Goal: Transaction & Acquisition: Purchase product/service

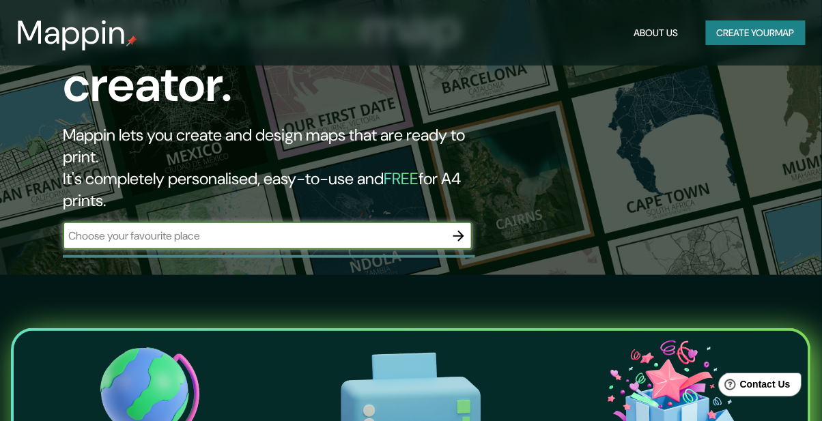
scroll to position [147, 0]
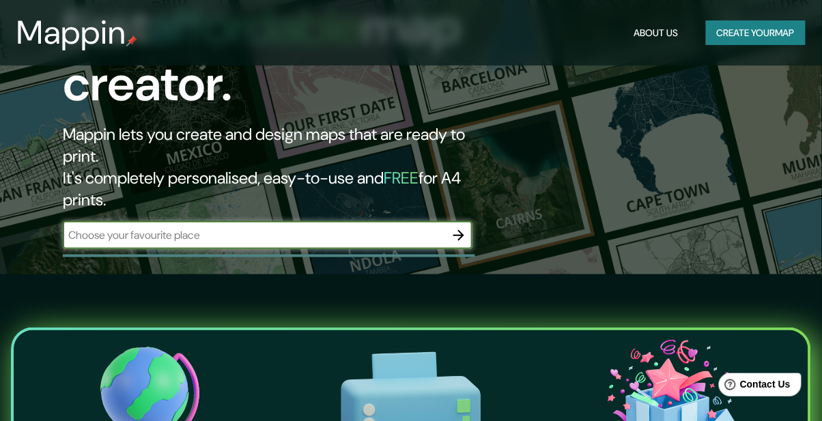
click at [776, 32] on button "Create your map" at bounding box center [756, 32] width 100 height 25
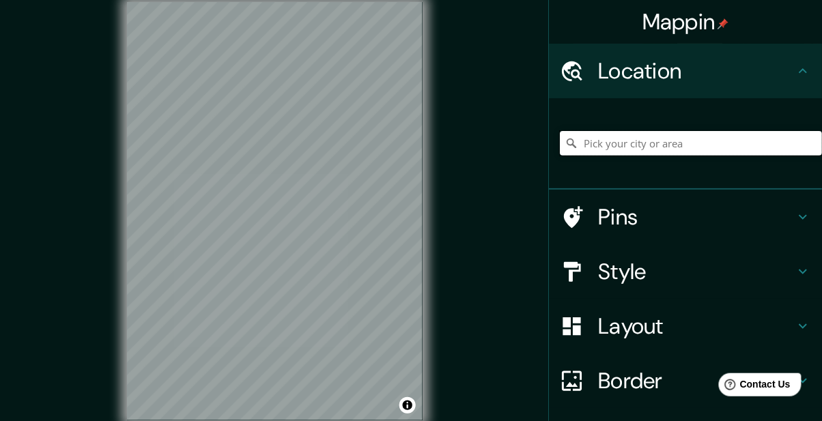
click at [677, 147] on input "Pick your city or area" at bounding box center [691, 143] width 262 height 25
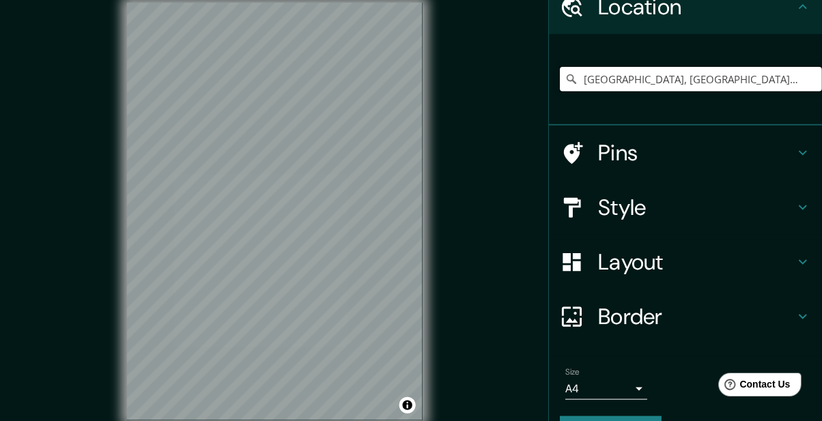
scroll to position [69, 0]
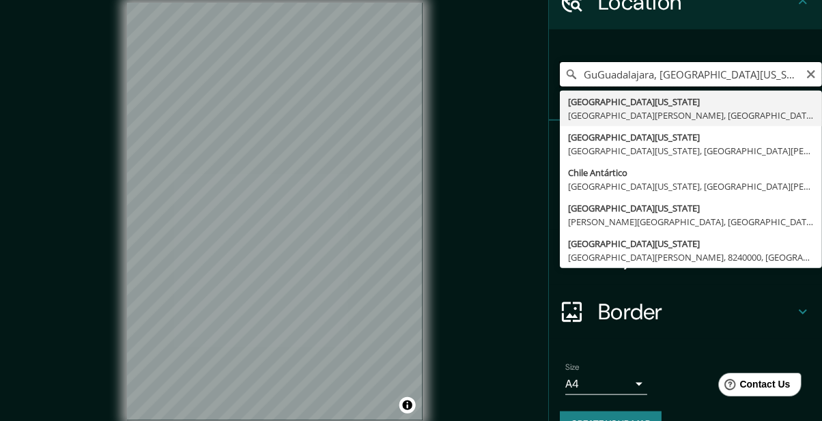
type input "GuGuadalajara, [GEOGRAPHIC_DATA][US_STATE], [GEOGRAPHIC_DATA][PERSON_NAME] 8240…"
click at [811, 74] on icon "Clear" at bounding box center [811, 74] width 8 height 8
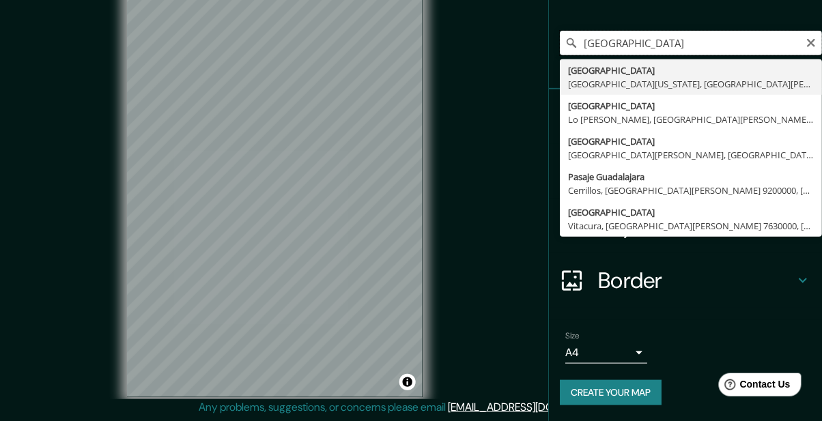
scroll to position [0, 0]
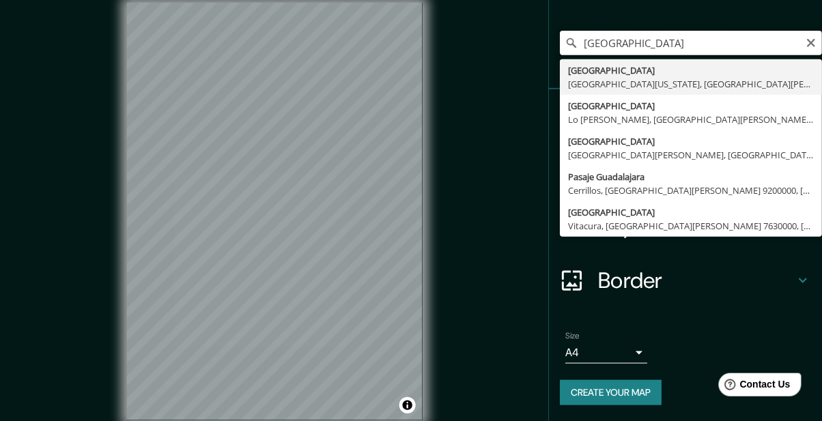
click at [708, 42] on input "[GEOGRAPHIC_DATA]" at bounding box center [691, 43] width 262 height 25
type input "[GEOGRAPHIC_DATA], [GEOGRAPHIC_DATA], [GEOGRAPHIC_DATA]"
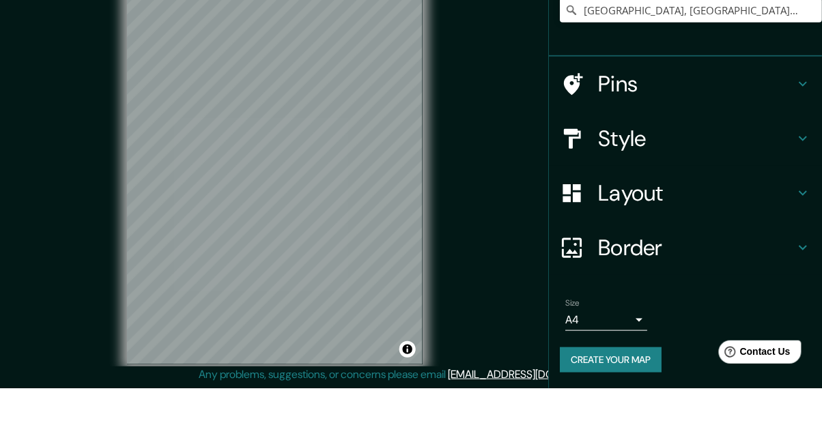
click at [639, 356] on body "Mappin Location [GEOGRAPHIC_DATA], [GEOGRAPHIC_DATA], [GEOGRAPHIC_DATA] Pins St…" at bounding box center [411, 187] width 822 height 421
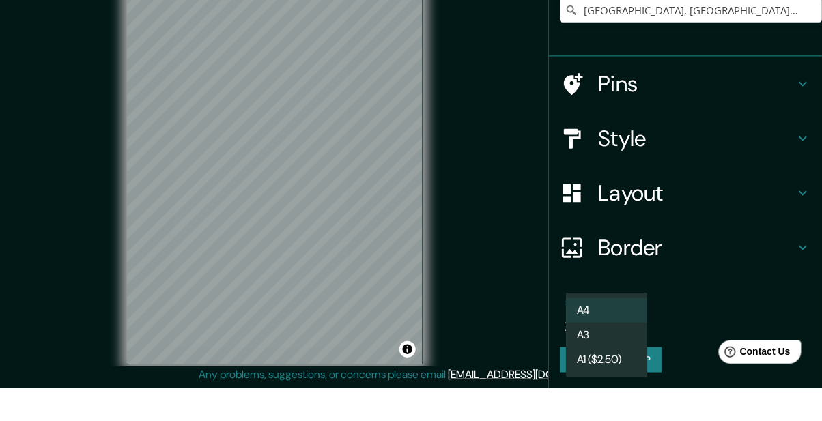
scroll to position [55, 0]
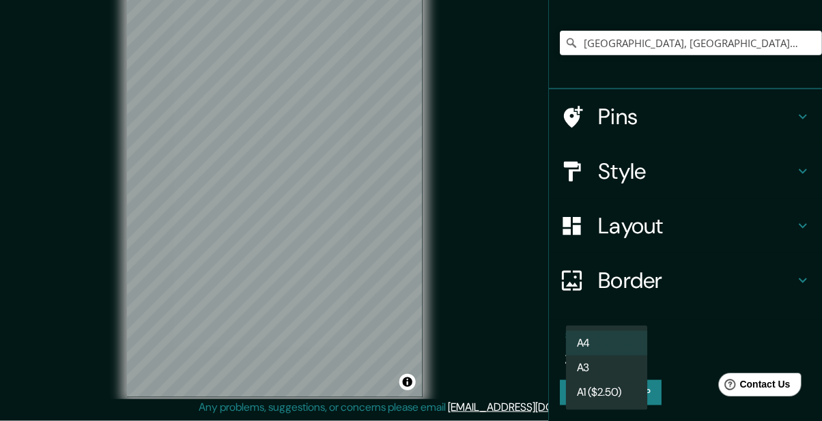
click at [619, 370] on li "A3" at bounding box center [607, 368] width 82 height 25
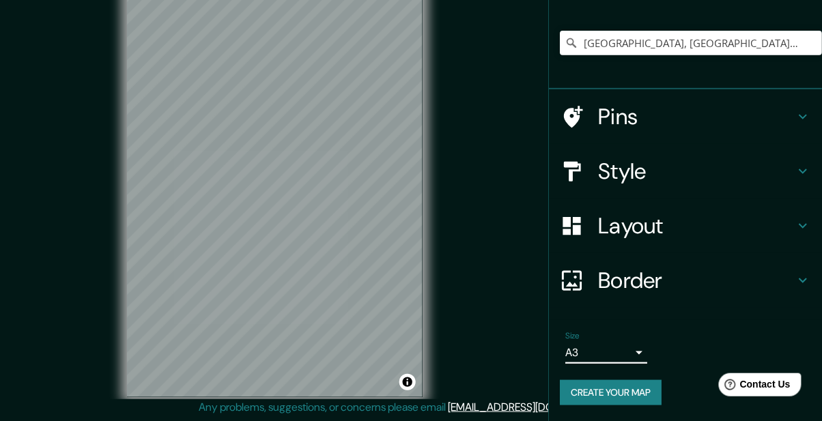
click at [632, 359] on body "Mappin Location [GEOGRAPHIC_DATA], [GEOGRAPHIC_DATA], [GEOGRAPHIC_DATA] Pins St…" at bounding box center [411, 187] width 822 height 421
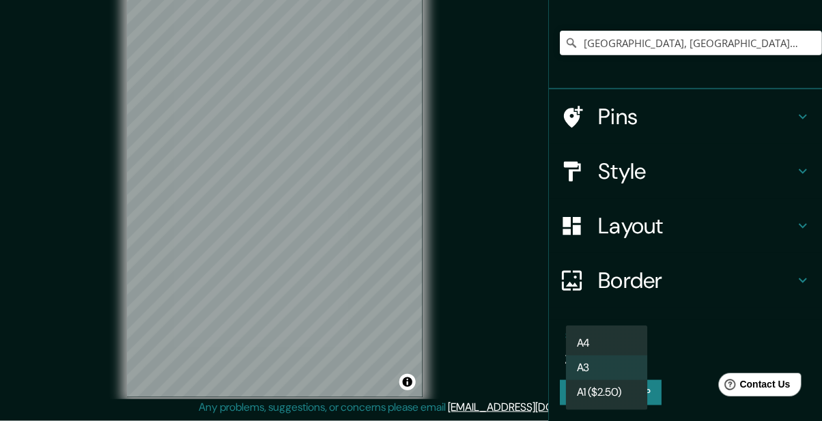
click at [632, 344] on li "A4" at bounding box center [607, 343] width 82 height 25
type input "single"
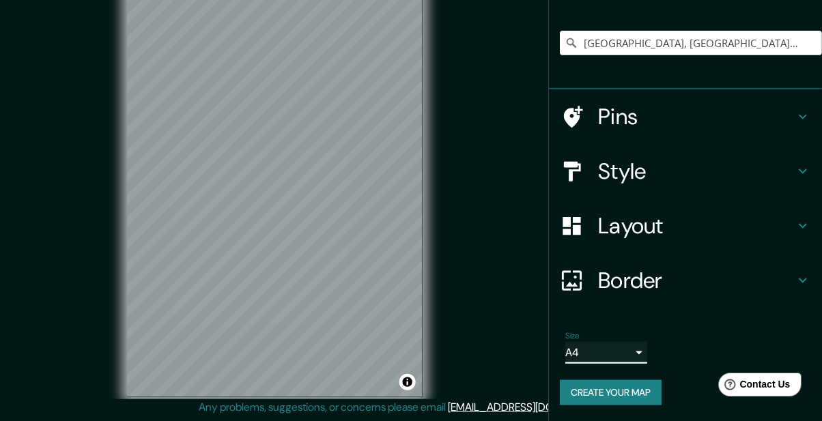
scroll to position [60, 0]
click at [688, 282] on h4 "Border" at bounding box center [696, 280] width 197 height 27
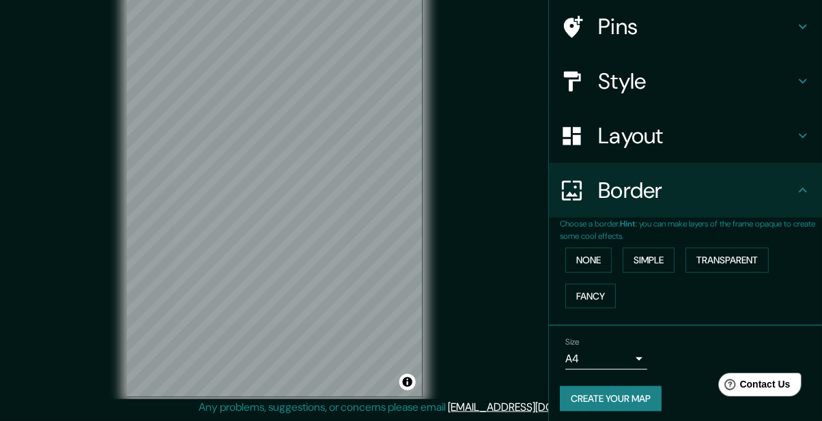
scroll to position [79, 0]
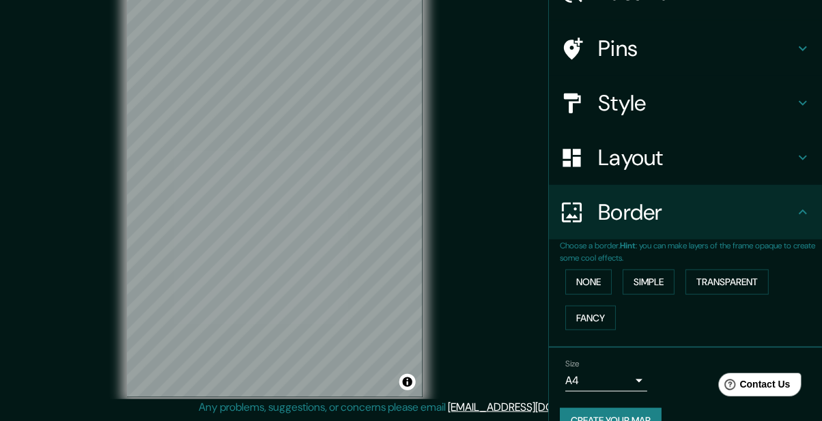
click at [743, 213] on h4 "Border" at bounding box center [696, 212] width 197 height 27
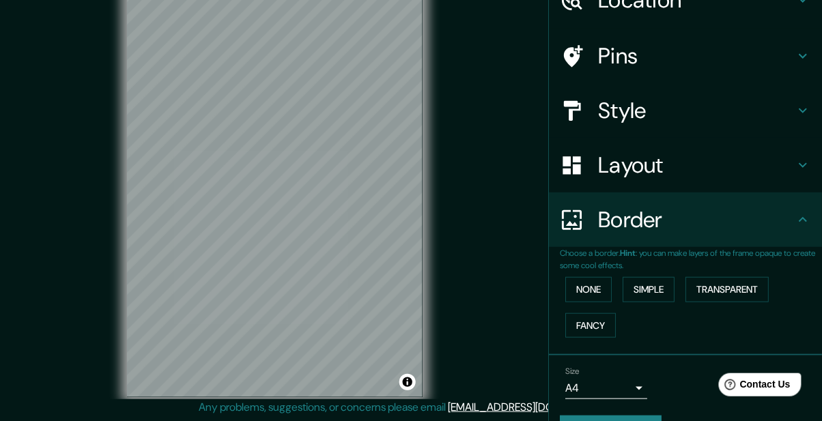
scroll to position [70, 0]
click at [774, 57] on h4 "Pins" at bounding box center [696, 56] width 197 height 27
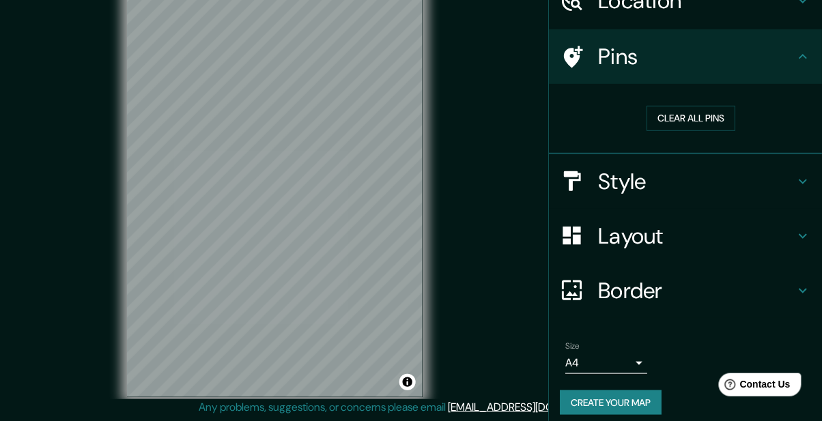
click at [800, 53] on icon at bounding box center [803, 56] width 16 height 16
click at [798, 65] on div "Pins" at bounding box center [685, 56] width 273 height 55
click at [782, 185] on h4 "Style" at bounding box center [696, 181] width 197 height 27
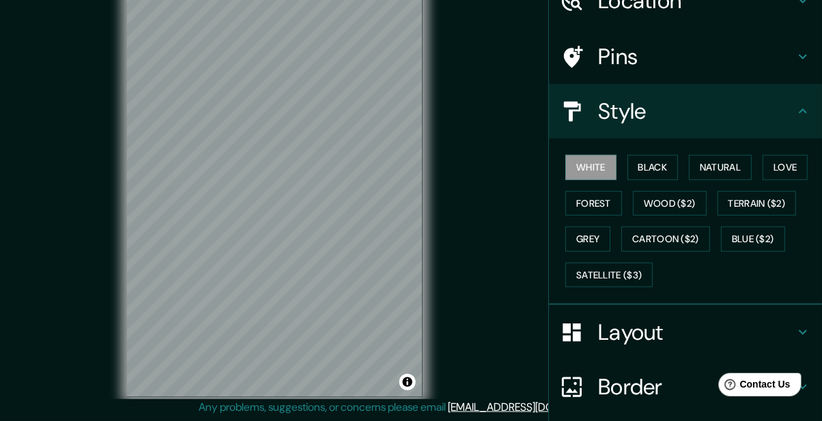
click at [667, 164] on button "Black" at bounding box center [653, 167] width 51 height 25
click at [722, 170] on button "Natural" at bounding box center [720, 167] width 63 height 25
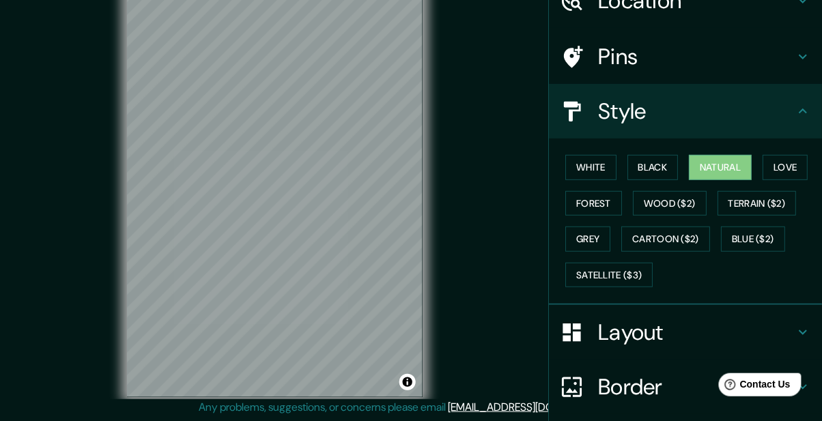
click at [792, 167] on button "Love" at bounding box center [785, 167] width 45 height 25
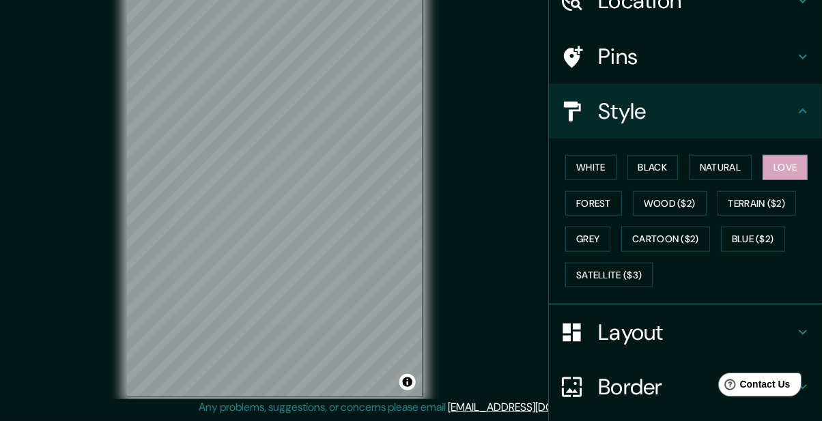
click at [602, 201] on button "Forest" at bounding box center [593, 203] width 57 height 25
click at [673, 196] on button "Wood ($2)" at bounding box center [670, 203] width 74 height 25
click at [761, 191] on button "Terrain ($2)" at bounding box center [757, 203] width 79 height 25
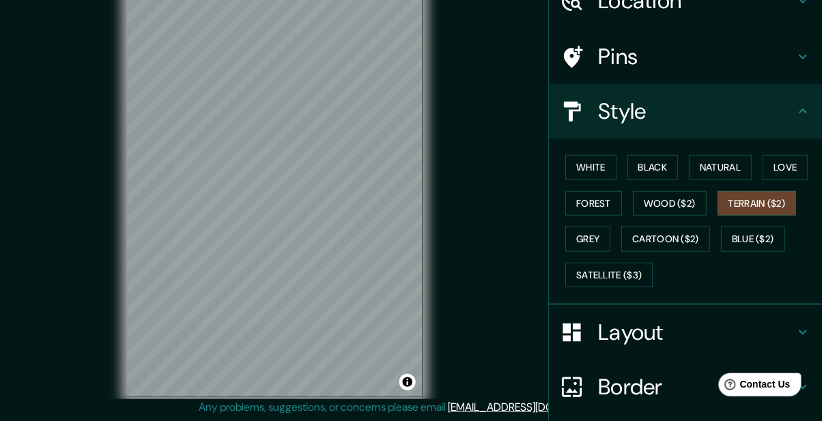
click at [752, 232] on button "Blue ($2)" at bounding box center [753, 239] width 64 height 25
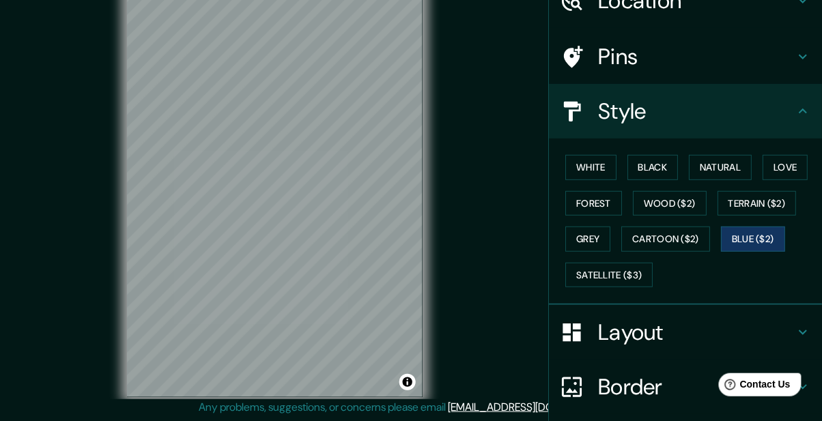
click at [593, 235] on button "Grey" at bounding box center [587, 239] width 45 height 25
click at [594, 165] on button "White" at bounding box center [590, 167] width 51 height 25
click at [649, 167] on button "Black" at bounding box center [653, 167] width 51 height 25
click at [728, 162] on button "Natural" at bounding box center [720, 167] width 63 height 25
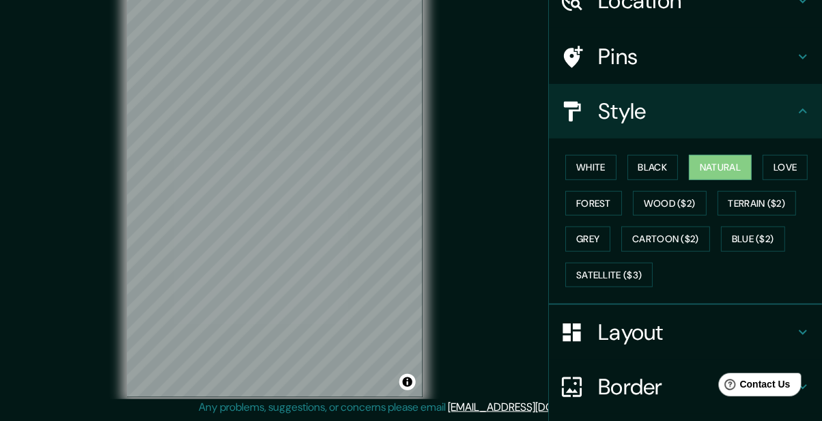
click at [729, 163] on button "Natural" at bounding box center [720, 167] width 63 height 25
click at [796, 106] on icon at bounding box center [803, 111] width 16 height 16
click at [813, 106] on div "Style" at bounding box center [685, 111] width 273 height 55
click at [795, 339] on icon at bounding box center [803, 332] width 16 height 16
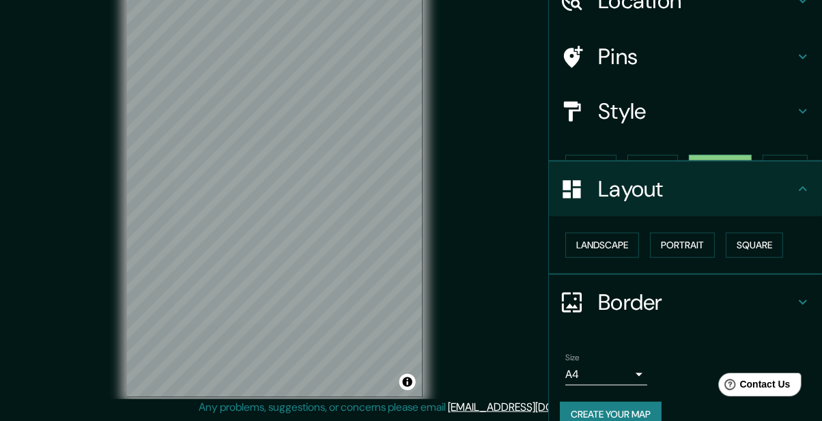
scroll to position [69, 0]
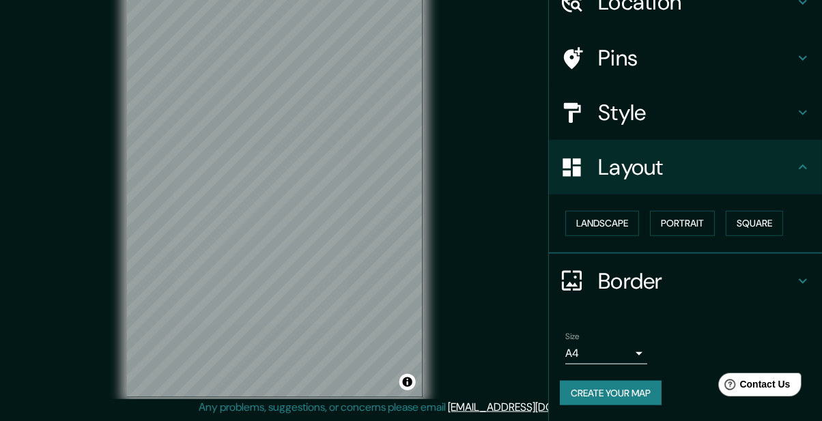
click at [610, 224] on button "Landscape" at bounding box center [602, 223] width 74 height 25
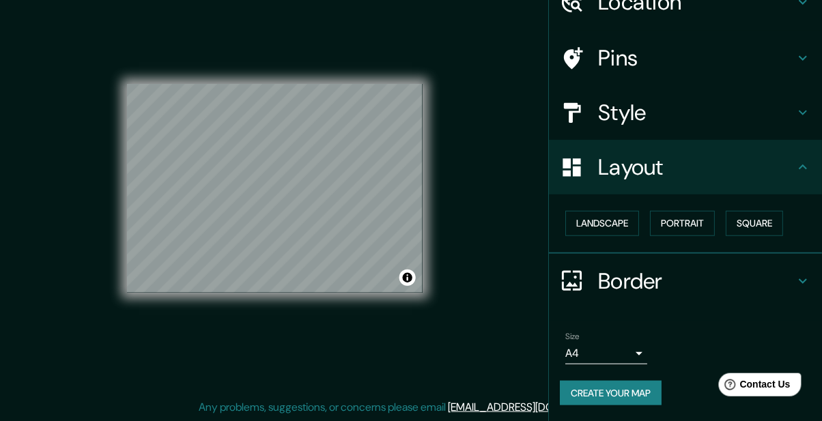
click at [688, 219] on button "Portrait" at bounding box center [682, 223] width 65 height 25
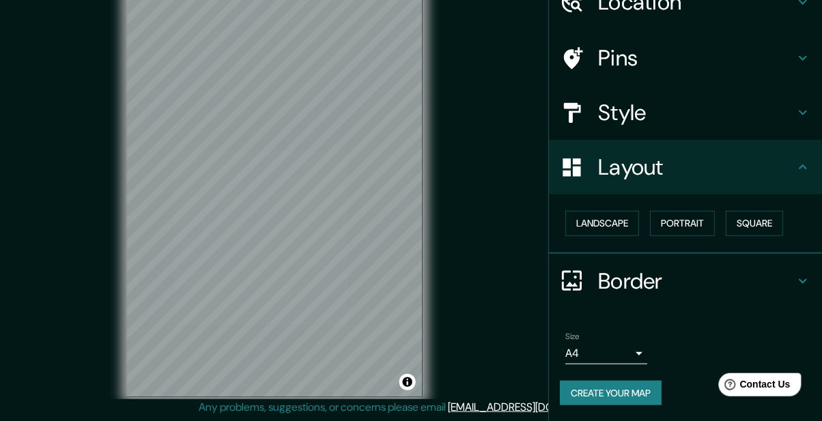
click at [744, 214] on button "Square" at bounding box center [754, 223] width 57 height 25
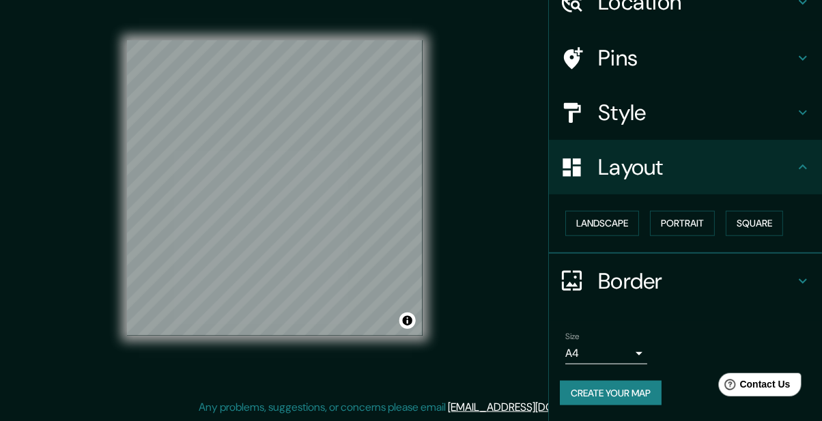
click at [759, 115] on h4 "Style" at bounding box center [696, 112] width 197 height 27
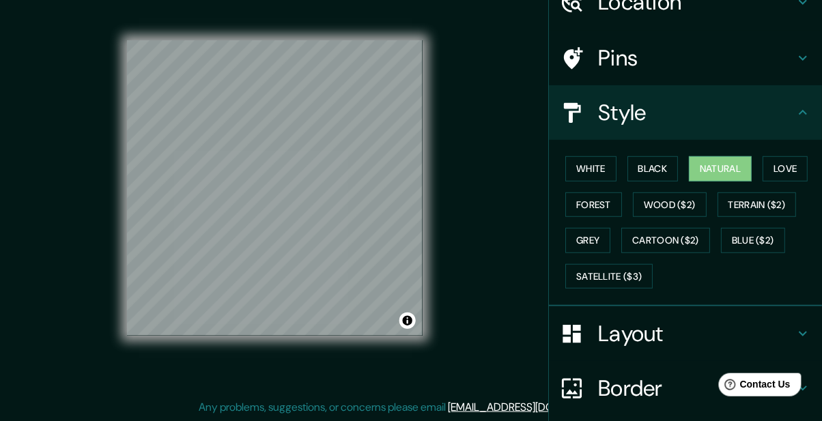
click at [597, 172] on button "White" at bounding box center [590, 168] width 51 height 25
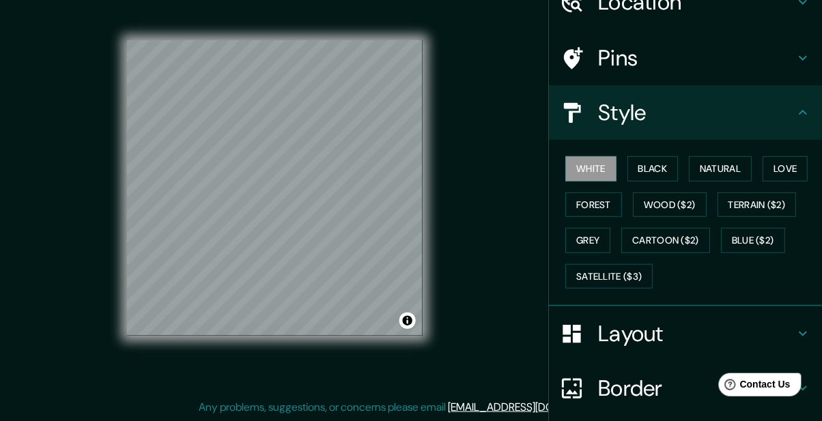
click at [654, 173] on button "Black" at bounding box center [653, 168] width 51 height 25
click at [723, 168] on button "Natural" at bounding box center [720, 168] width 63 height 25
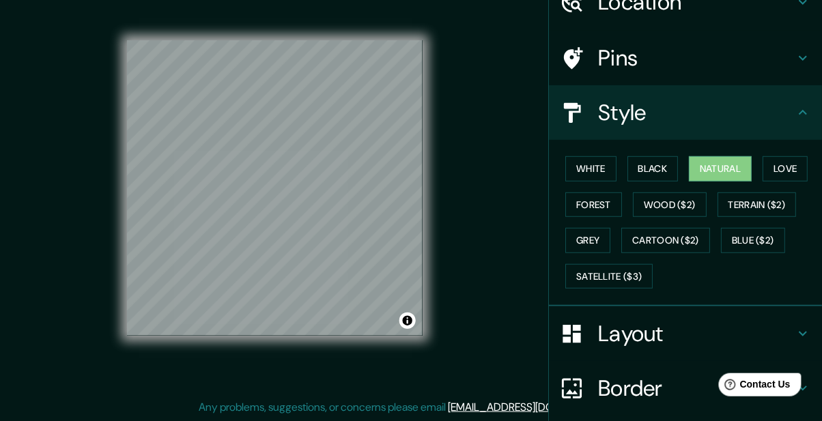
click at [590, 166] on button "White" at bounding box center [590, 168] width 51 height 25
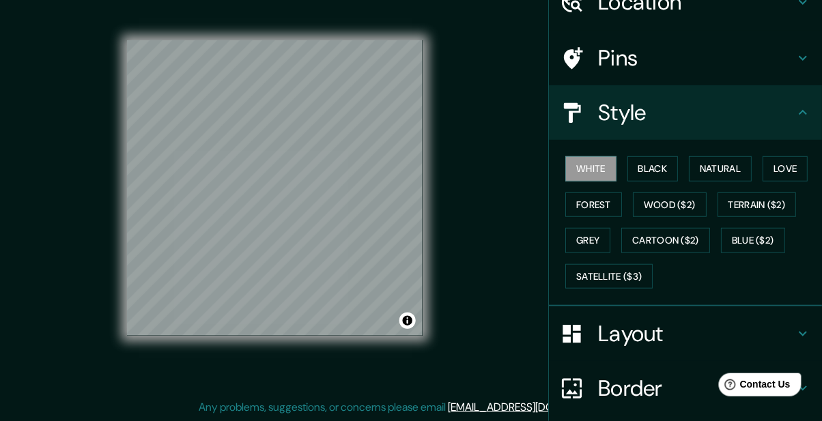
click at [649, 178] on button "Black" at bounding box center [653, 168] width 51 height 25
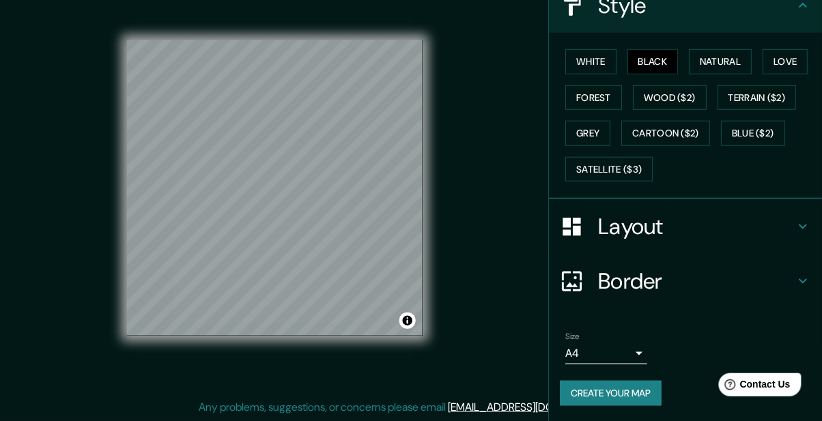
click at [780, 290] on h4 "Border" at bounding box center [696, 281] width 197 height 27
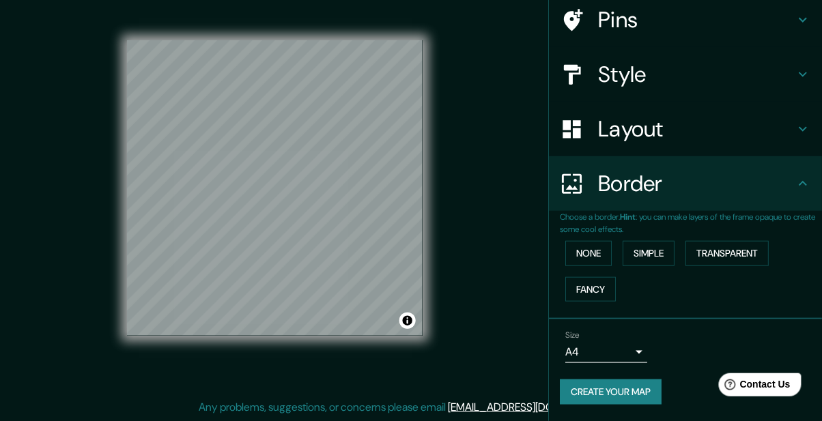
scroll to position [107, 0]
click at [654, 260] on button "Simple" at bounding box center [649, 254] width 52 height 25
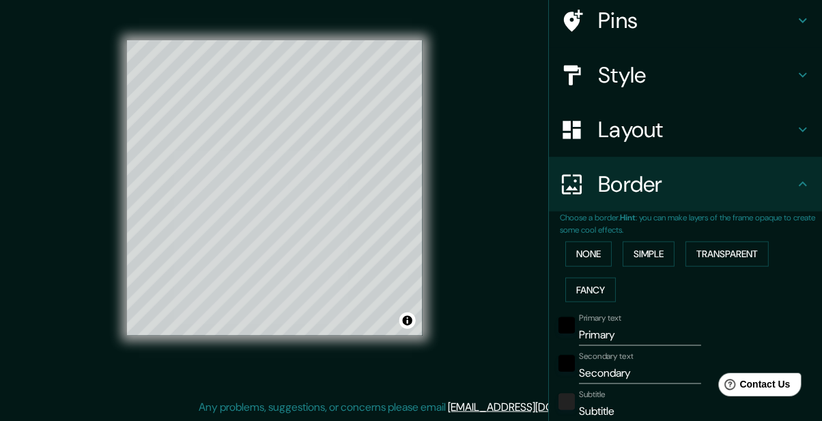
click at [599, 251] on button "None" at bounding box center [588, 254] width 46 height 25
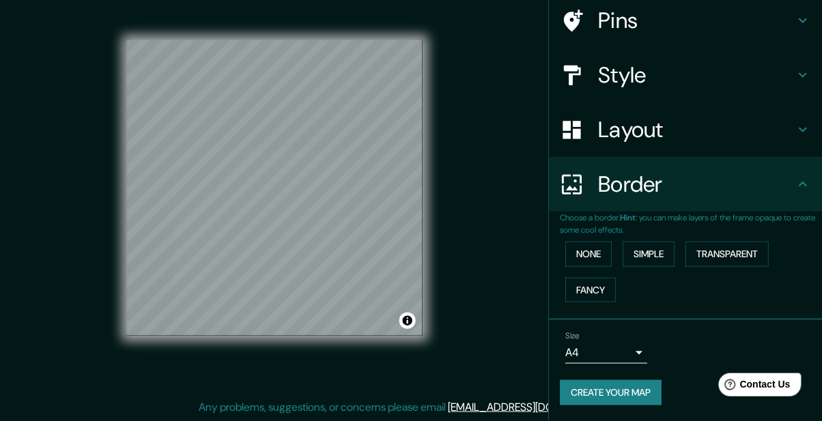
click at [734, 255] on button "Transparent" at bounding box center [727, 254] width 83 height 25
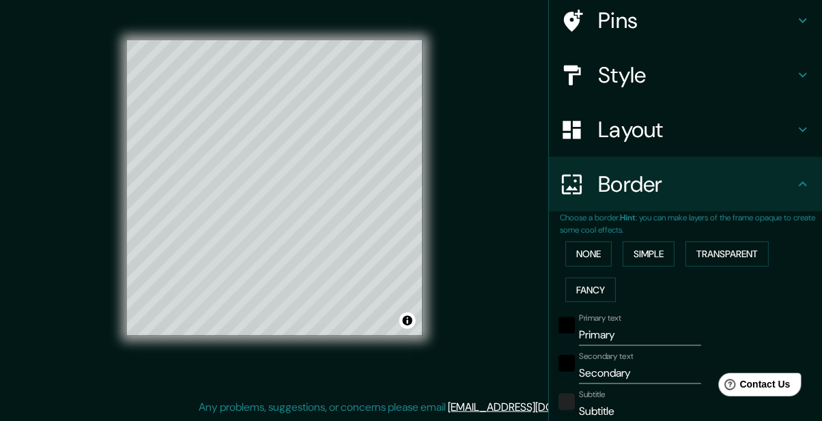
click at [599, 295] on button "Fancy" at bounding box center [590, 290] width 51 height 25
click at [589, 252] on button "None" at bounding box center [588, 254] width 46 height 25
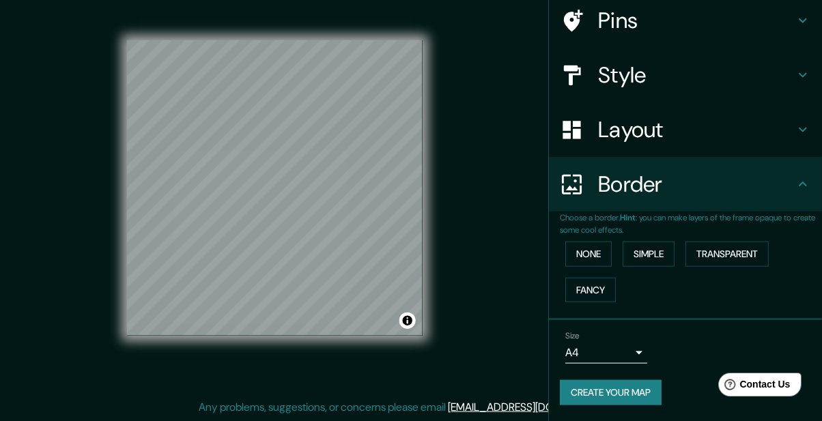
click at [798, 180] on icon at bounding box center [803, 184] width 16 height 16
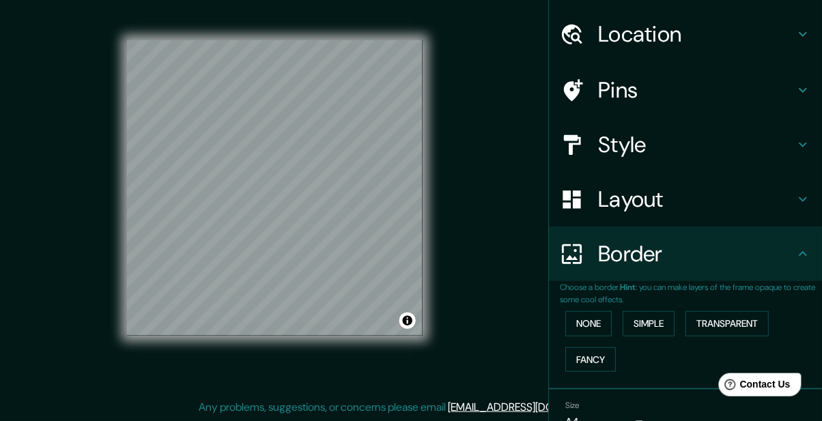
scroll to position [55, 0]
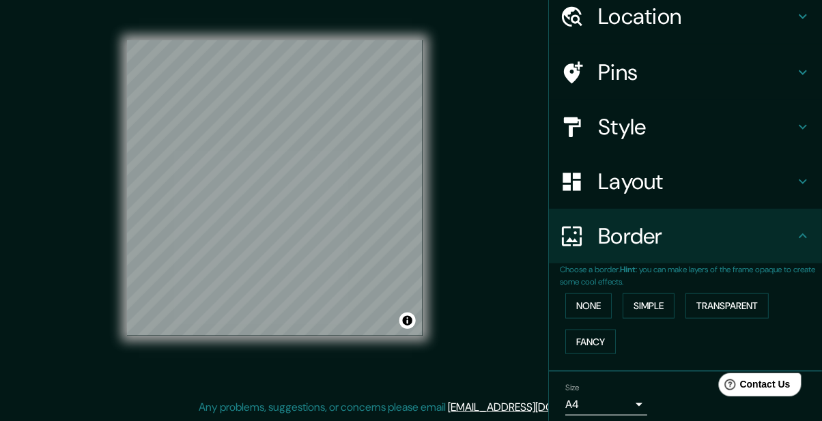
click at [790, 251] on div "Border" at bounding box center [685, 236] width 273 height 55
click at [802, 239] on icon at bounding box center [803, 236] width 16 height 16
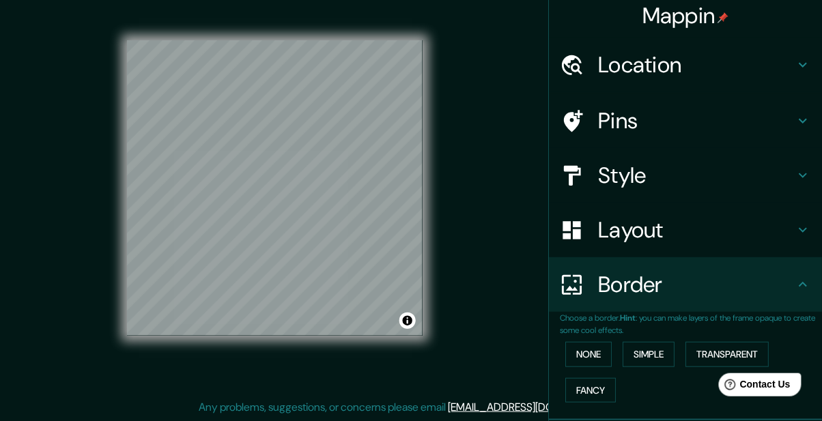
scroll to position [0, 0]
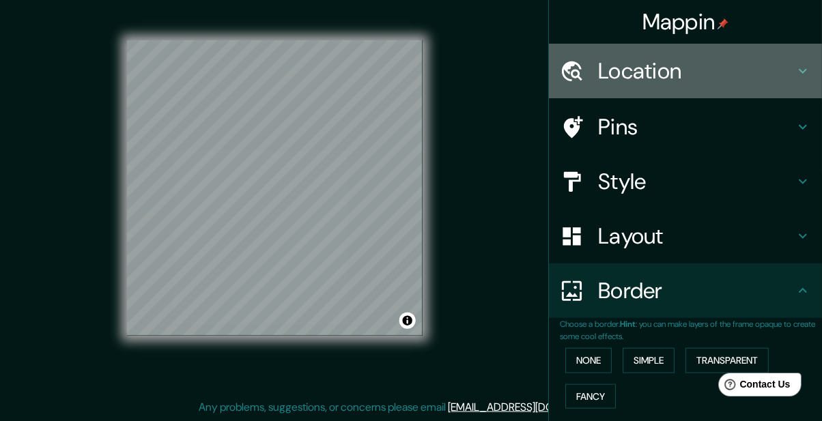
click at [803, 78] on icon at bounding box center [803, 71] width 16 height 16
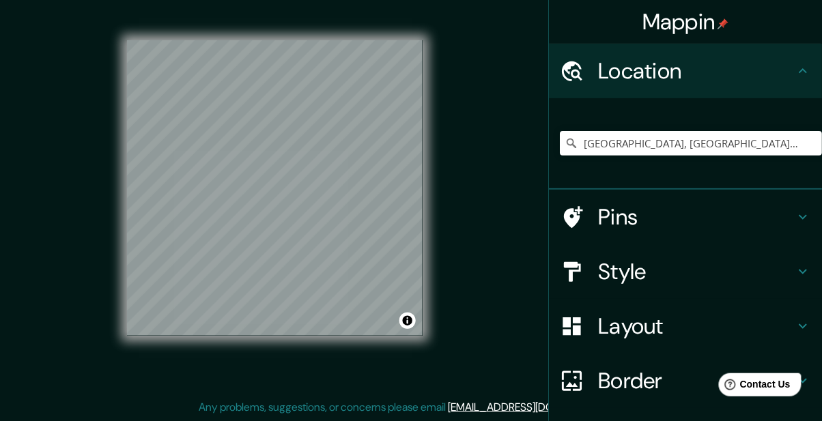
click at [797, 69] on icon at bounding box center [803, 71] width 16 height 16
click at [798, 220] on icon at bounding box center [803, 217] width 16 height 16
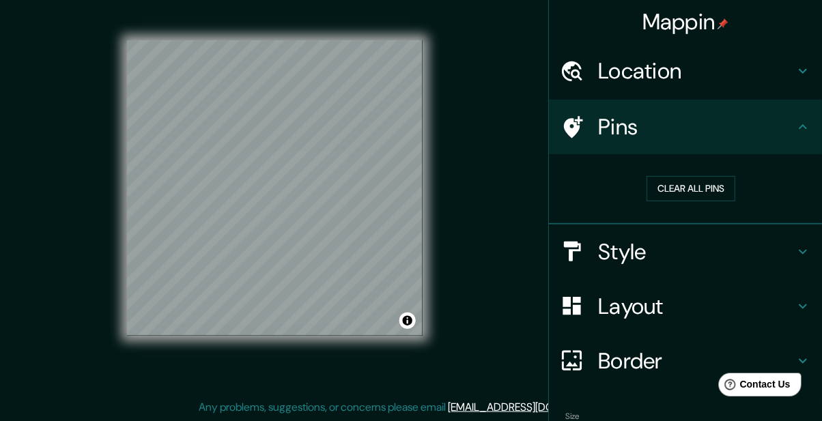
click at [710, 189] on button "Clear all pins" at bounding box center [691, 188] width 89 height 25
click at [707, 191] on button "Clear all pins" at bounding box center [691, 188] width 89 height 25
click at [806, 125] on icon at bounding box center [803, 127] width 16 height 16
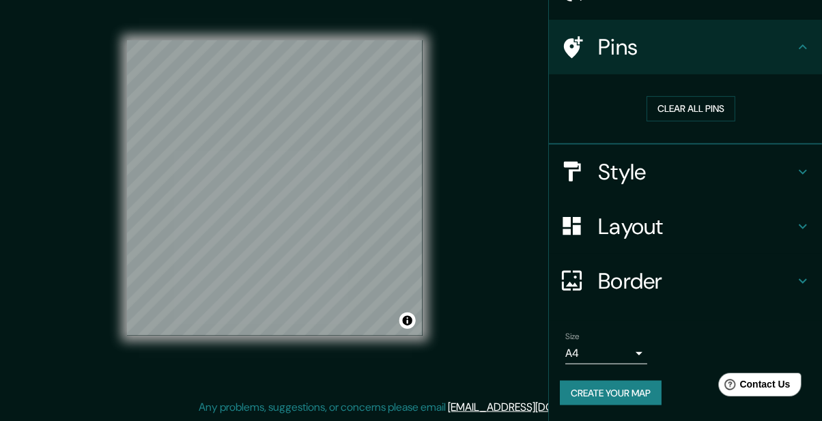
click at [628, 397] on button "Create your map" at bounding box center [611, 393] width 102 height 25
click at [639, 397] on div "Create your map" at bounding box center [685, 393] width 251 height 25
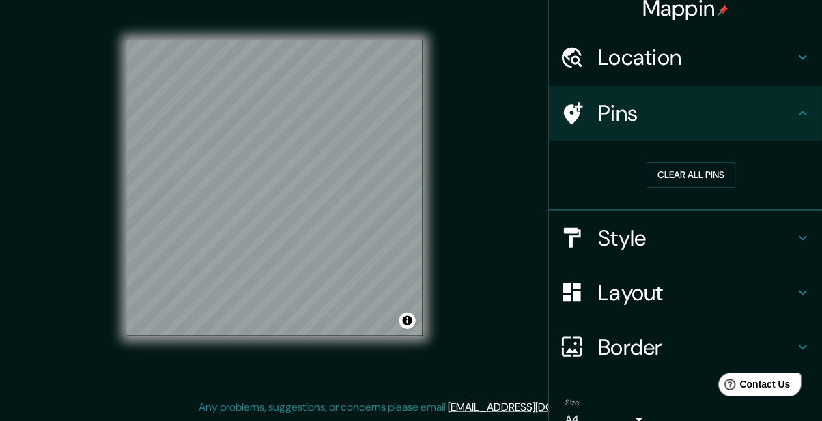
scroll to position [0, 0]
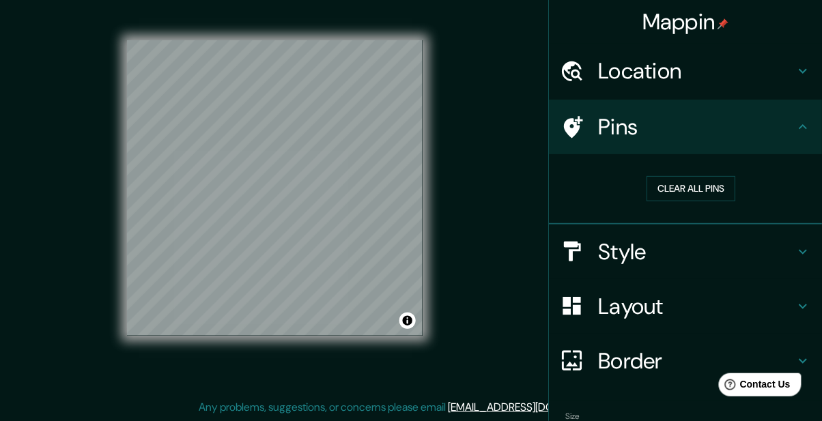
click at [803, 136] on div "Pins" at bounding box center [685, 127] width 273 height 55
click at [800, 135] on div "Pins" at bounding box center [685, 127] width 273 height 55
click at [794, 68] on h4 "Location" at bounding box center [696, 70] width 197 height 27
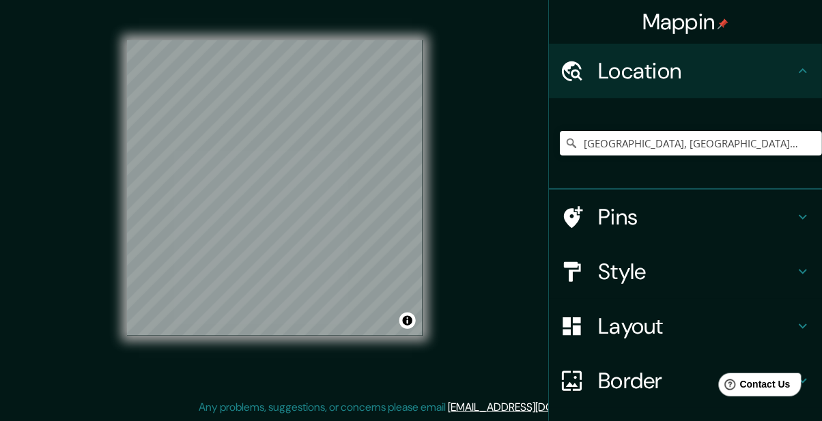
click at [803, 73] on icon at bounding box center [803, 71] width 16 height 16
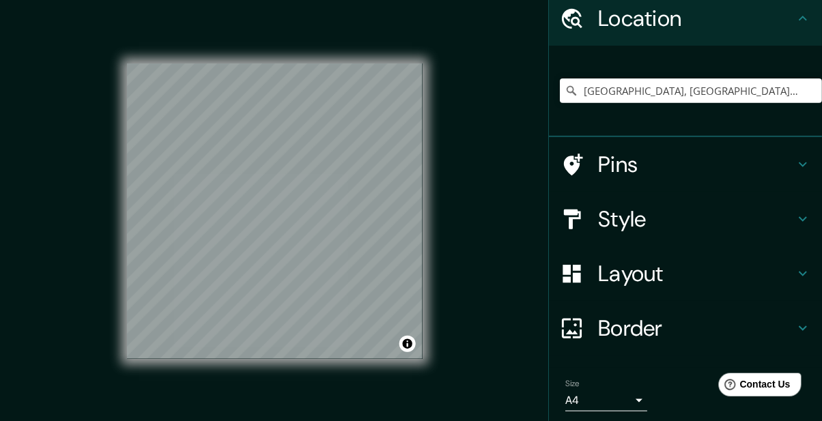
scroll to position [55, 0]
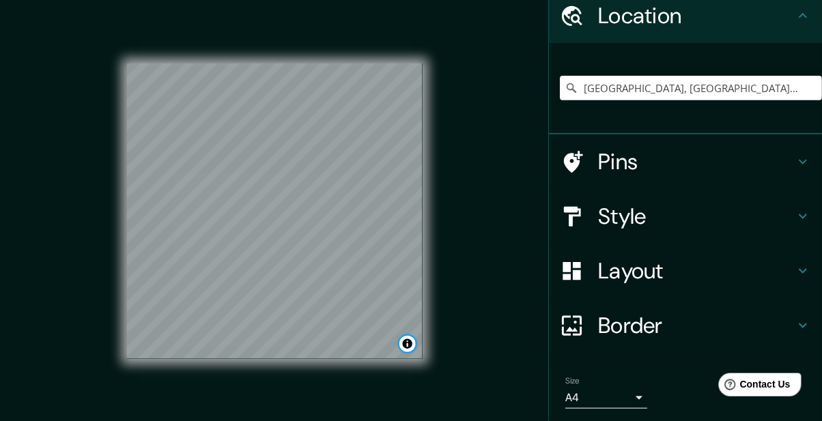
click at [404, 352] on button "Toggle attribution" at bounding box center [408, 344] width 16 height 16
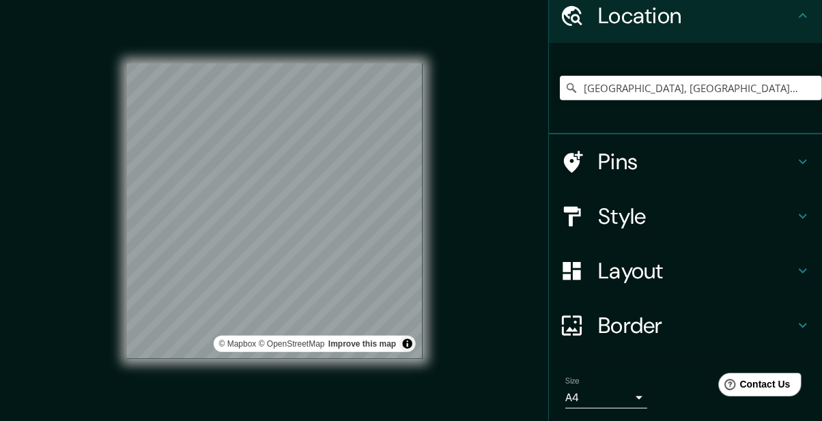
click at [718, 215] on h4 "Style" at bounding box center [696, 216] width 197 height 27
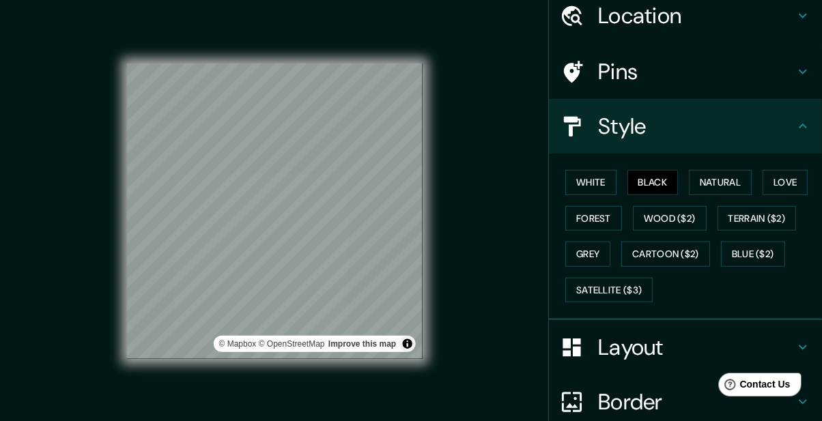
click at [733, 186] on button "Natural" at bounding box center [720, 182] width 63 height 25
click at [647, 181] on button "Black" at bounding box center [653, 182] width 51 height 25
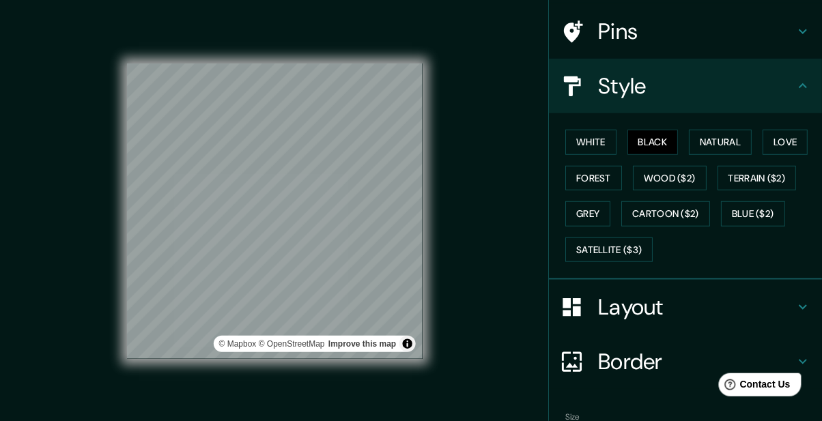
scroll to position [176, 0]
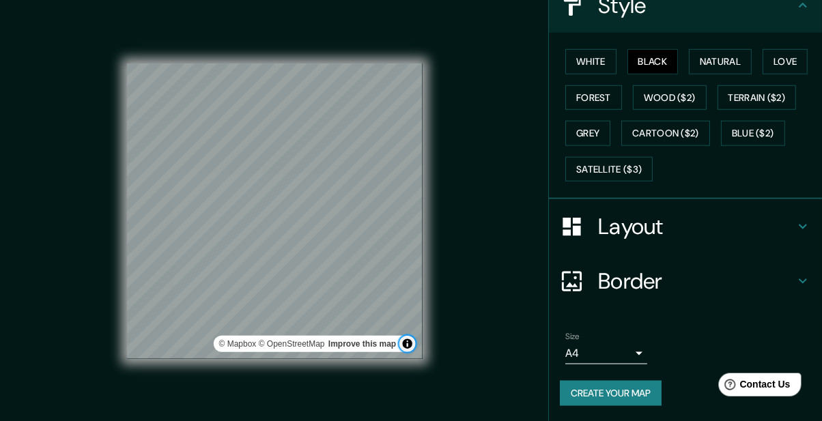
click at [403, 352] on button "Toggle attribution" at bounding box center [408, 344] width 16 height 16
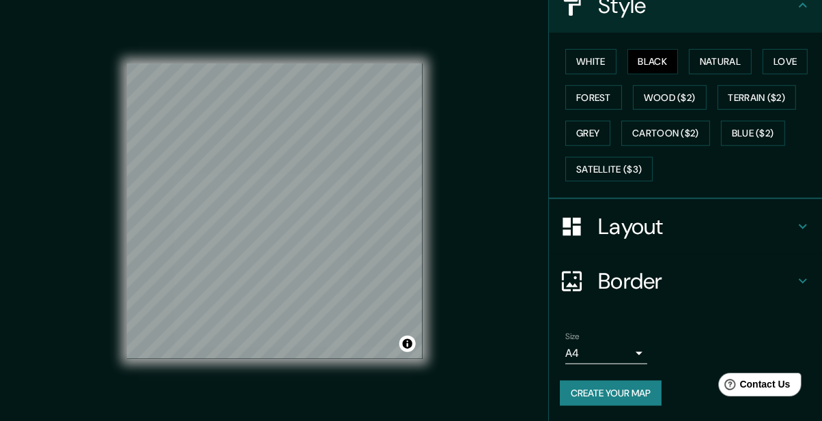
click at [620, 391] on button "Create your map" at bounding box center [611, 393] width 102 height 25
click at [639, 392] on div "Create your map" at bounding box center [685, 393] width 251 height 25
click at [641, 395] on div "Create your map" at bounding box center [685, 393] width 251 height 25
click at [647, 391] on div "Create your map" at bounding box center [685, 393] width 251 height 25
click at [792, 224] on h4 "Layout" at bounding box center [696, 226] width 197 height 27
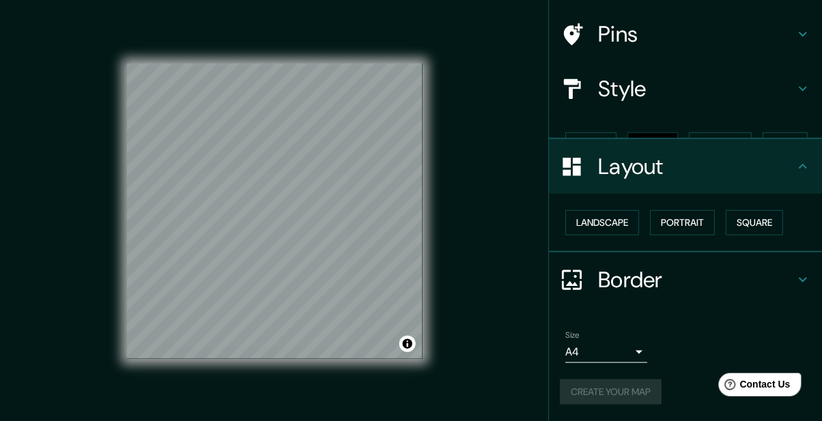
scroll to position [69, 0]
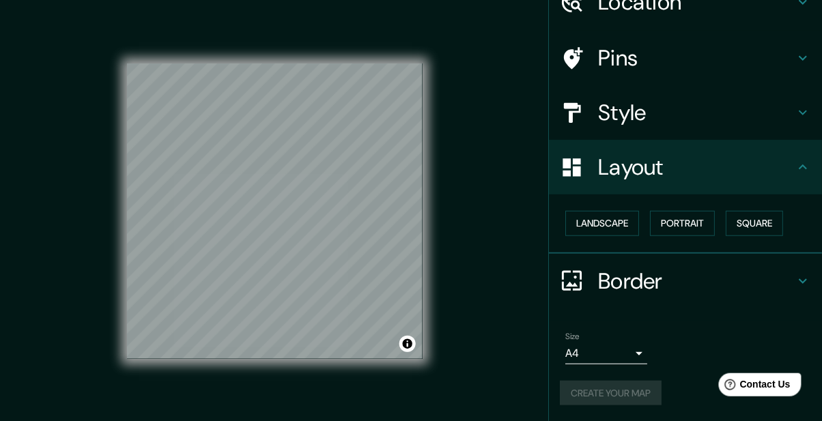
click at [797, 166] on icon at bounding box center [803, 167] width 16 height 16
